Goal: Task Accomplishment & Management: Use online tool/utility

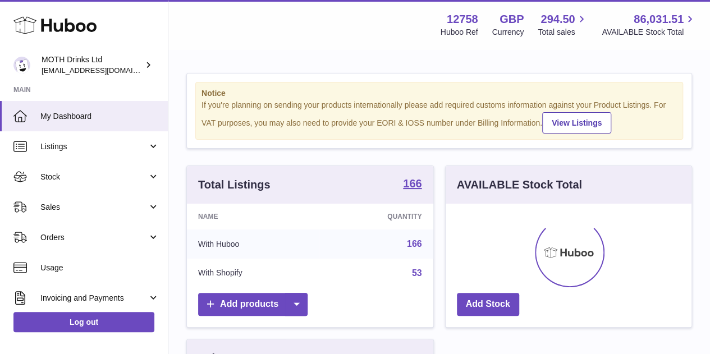
scroll to position [175, 246]
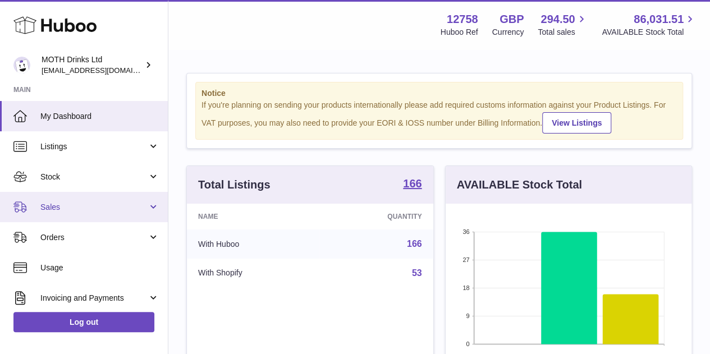
click at [80, 205] on span "Sales" at bounding box center [93, 207] width 107 height 11
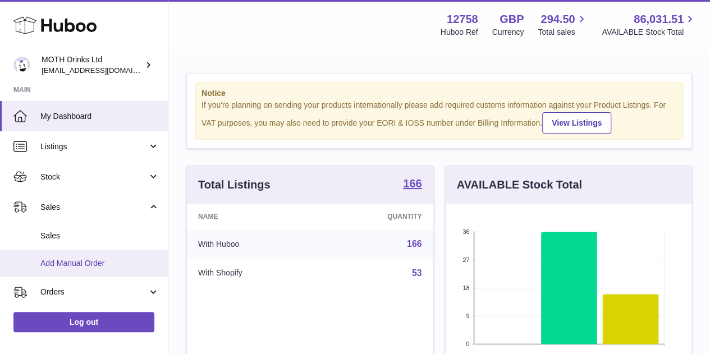
click at [69, 269] on link "Add Manual Order" at bounding box center [84, 264] width 168 height 28
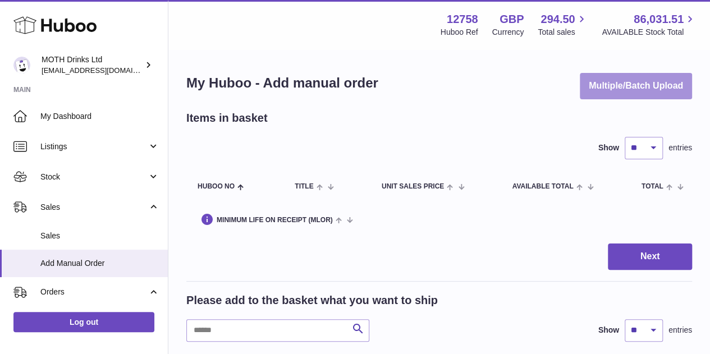
click at [605, 83] on button "Multiple/Batch Upload" at bounding box center [636, 86] width 112 height 26
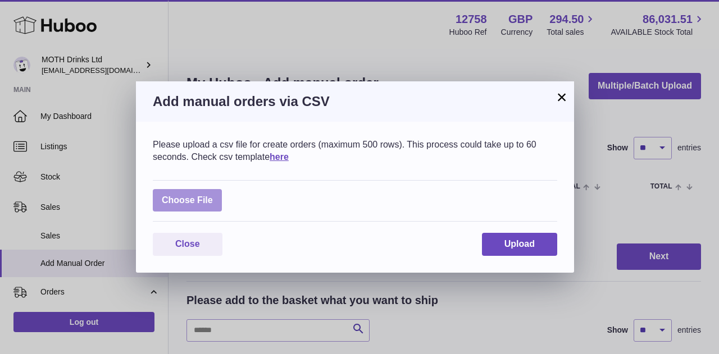
click at [214, 198] on label at bounding box center [187, 200] width 69 height 23
click at [213, 195] on input "file" at bounding box center [213, 195] width 1 height 1
type input "**********"
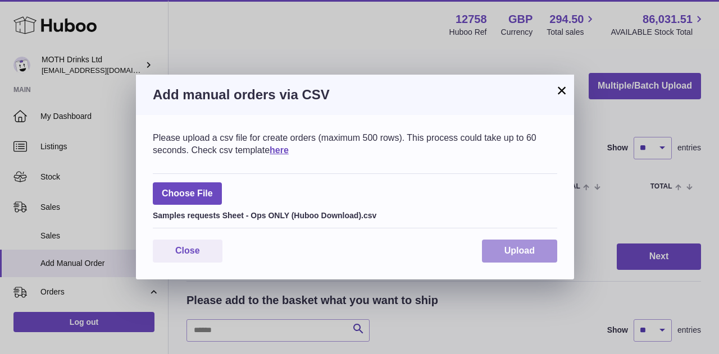
click at [539, 244] on button "Upload" at bounding box center [519, 251] width 75 height 23
